Goal: Navigation & Orientation: Find specific page/section

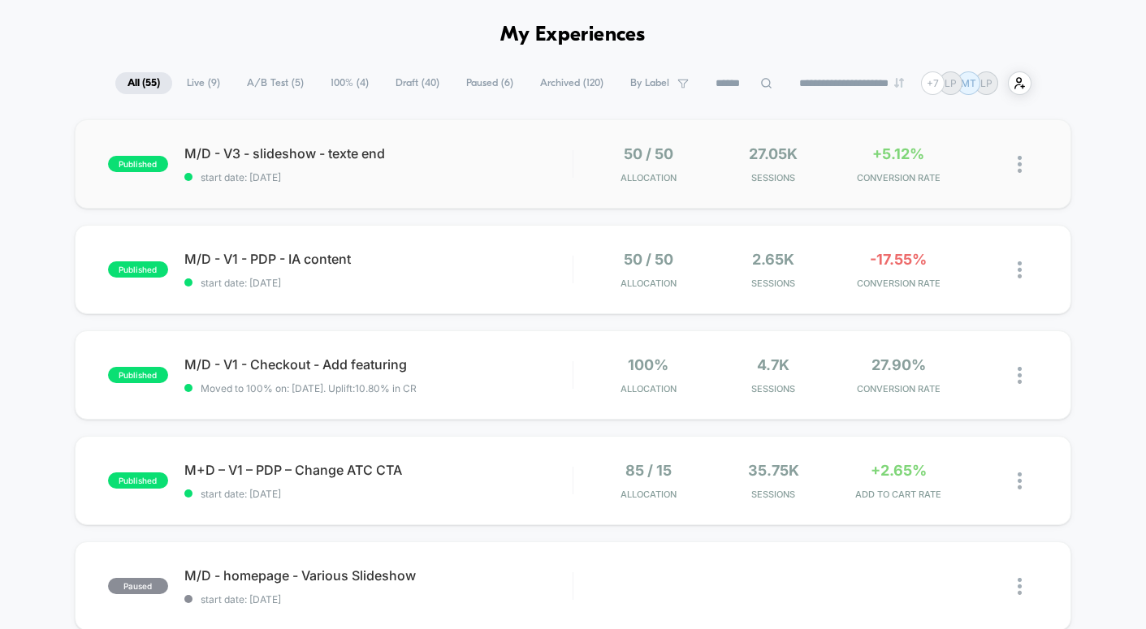
scroll to position [59, 0]
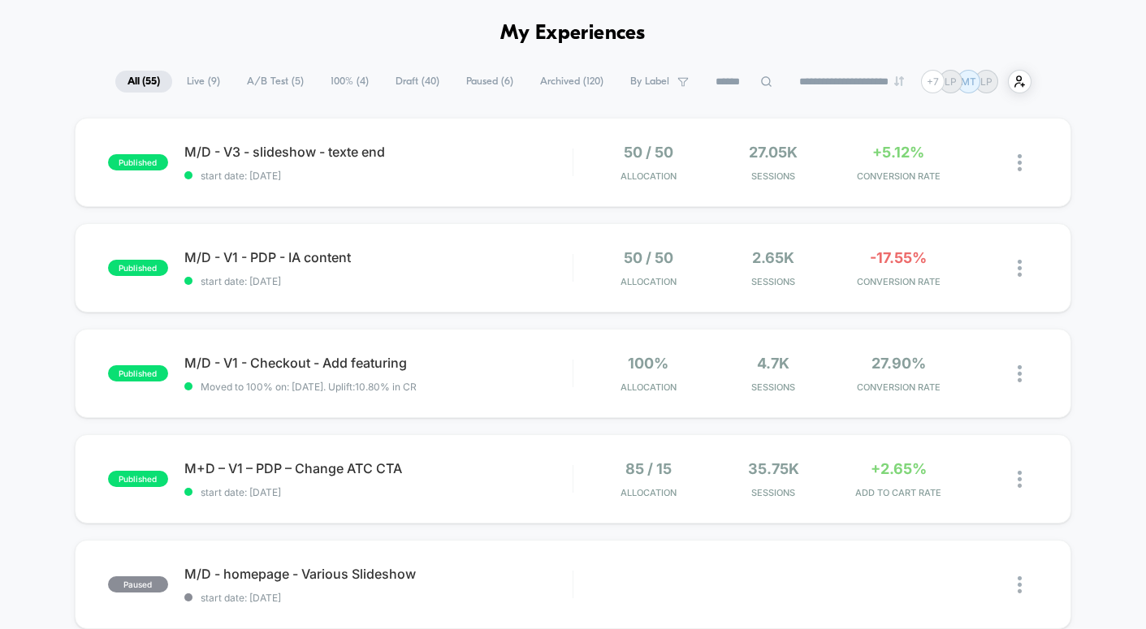
click at [275, 88] on span "A/B Test ( 5 )" at bounding box center [275, 82] width 81 height 22
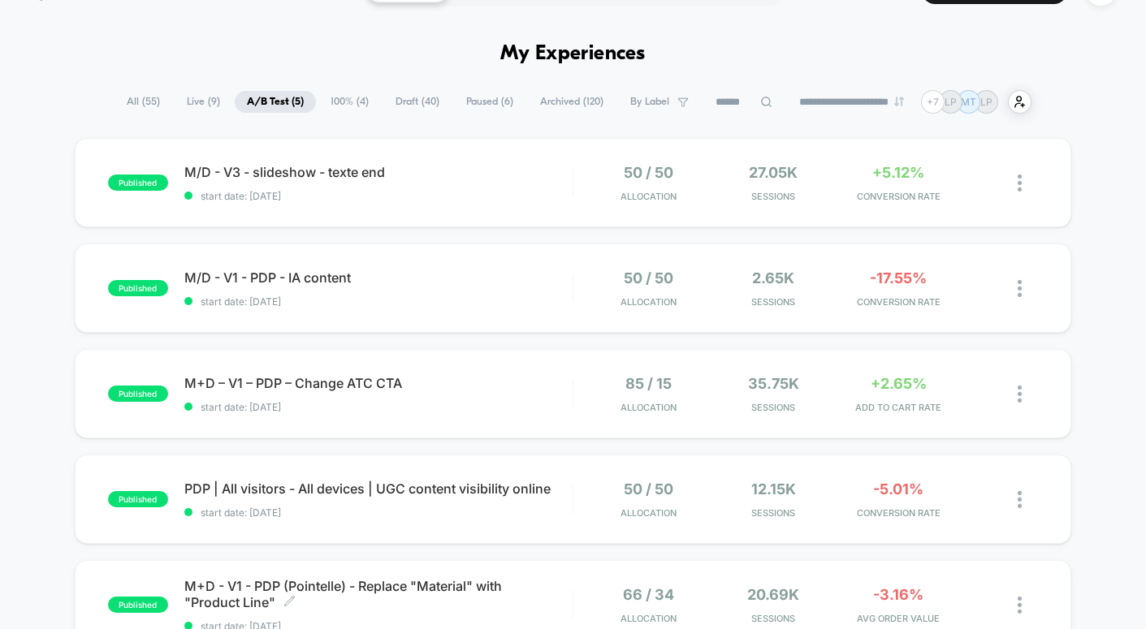
scroll to position [0, 0]
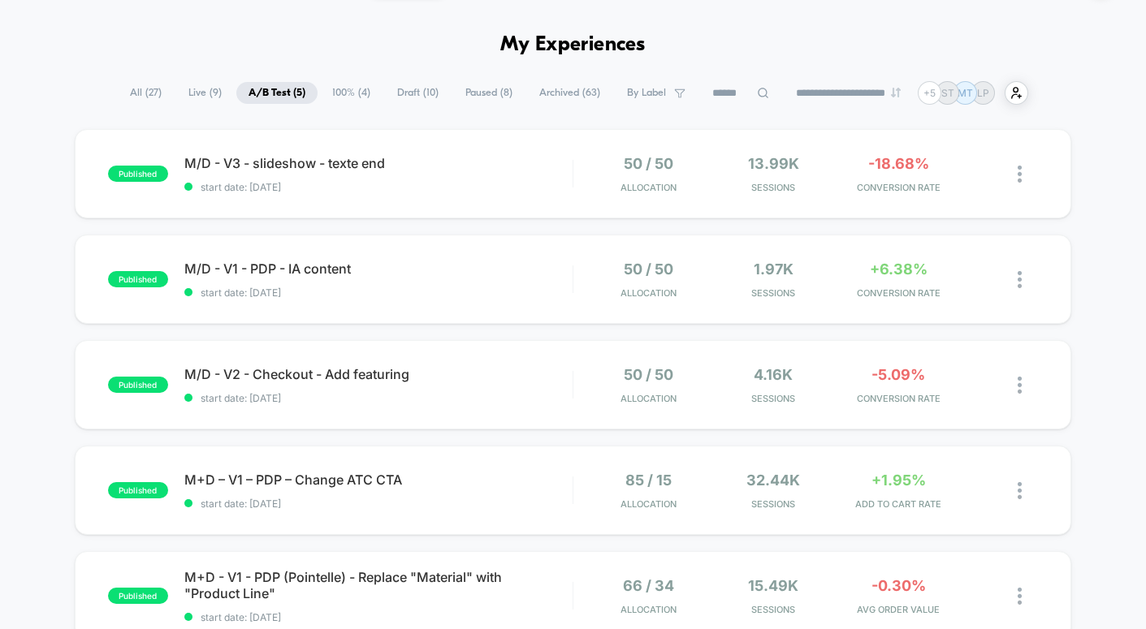
scroll to position [50, 0]
